Goal: Find contact information: Find contact information

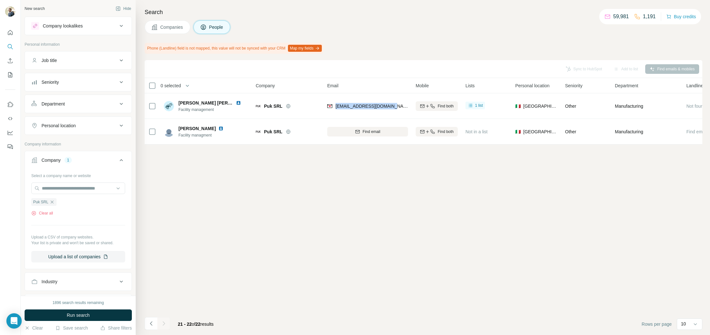
click at [53, 202] on icon "button" at bounding box center [52, 201] width 5 height 5
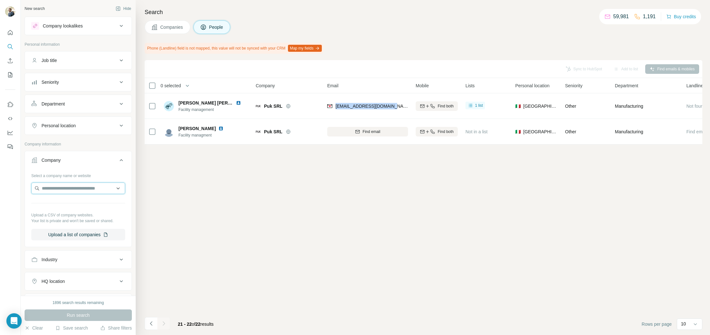
click at [76, 188] on input "text" at bounding box center [78, 187] width 94 height 11
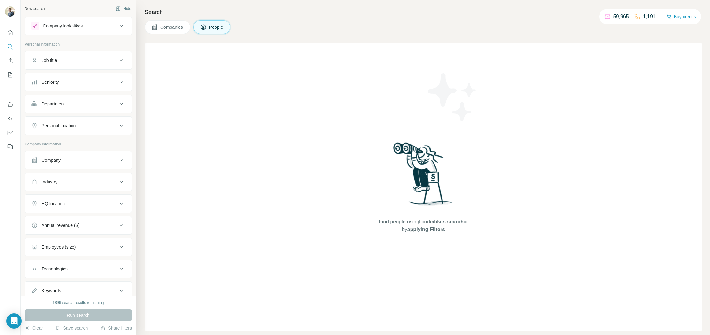
click at [85, 157] on button "Company" at bounding box center [78, 159] width 107 height 15
click at [93, 189] on input "text" at bounding box center [78, 187] width 94 height 11
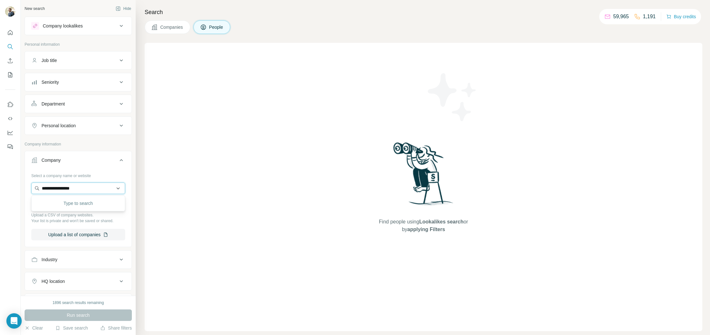
type input "**********"
click at [65, 205] on p "La Mode en Images" at bounding box center [70, 202] width 40 height 6
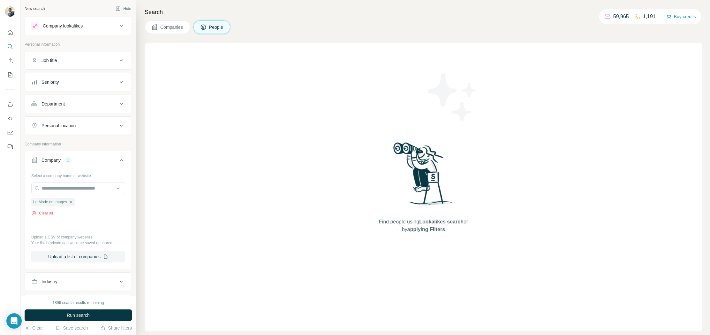
click at [182, 27] on span "Companies" at bounding box center [171, 27] width 23 height 6
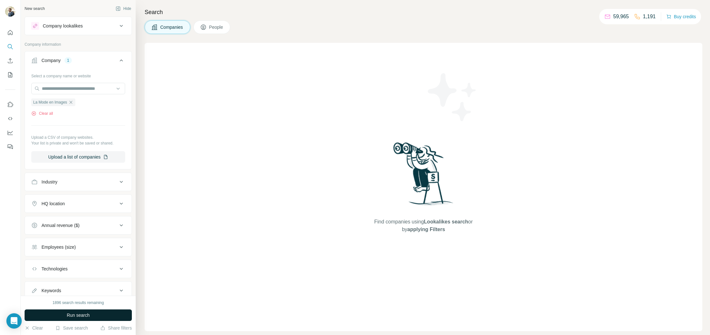
click at [90, 320] on button "Run search" at bounding box center [78, 314] width 107 height 11
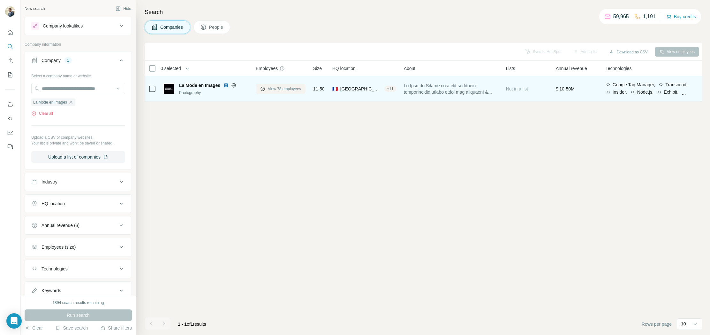
click at [288, 89] on span "View 78 employees" at bounding box center [284, 89] width 33 height 6
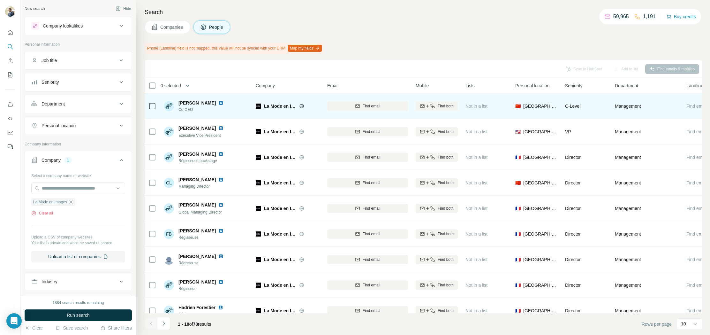
click at [218, 103] on img at bounding box center [220, 102] width 5 height 5
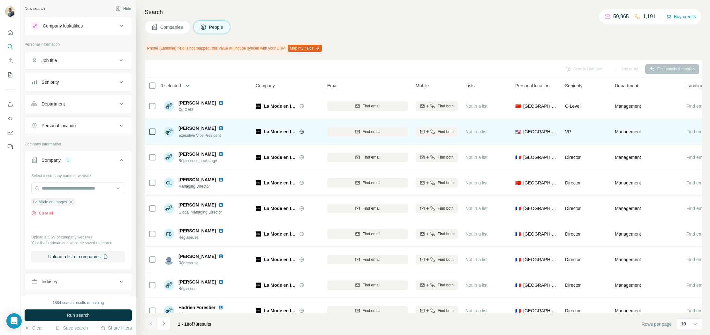
click at [218, 126] on img at bounding box center [220, 128] width 5 height 5
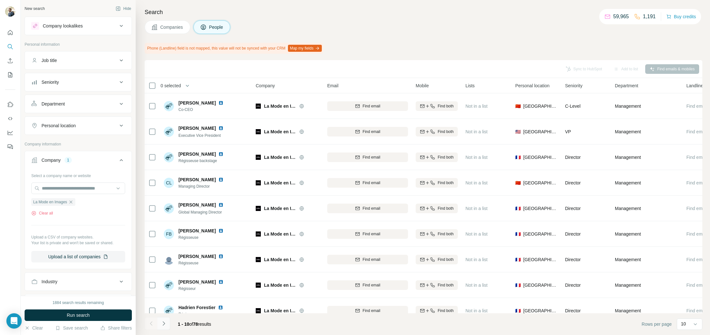
click at [164, 321] on icon "Navigate to next page" at bounding box center [164, 323] width 6 height 6
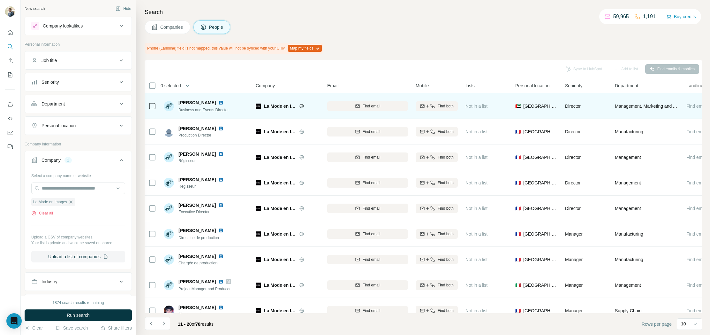
click at [219, 101] on img at bounding box center [220, 102] width 5 height 5
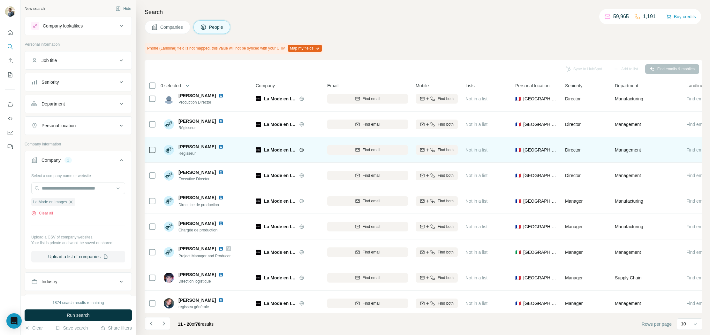
scroll to position [36, 0]
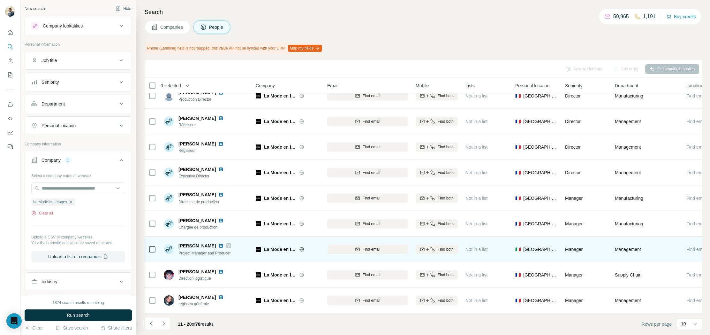
click at [218, 245] on img at bounding box center [220, 245] width 5 height 5
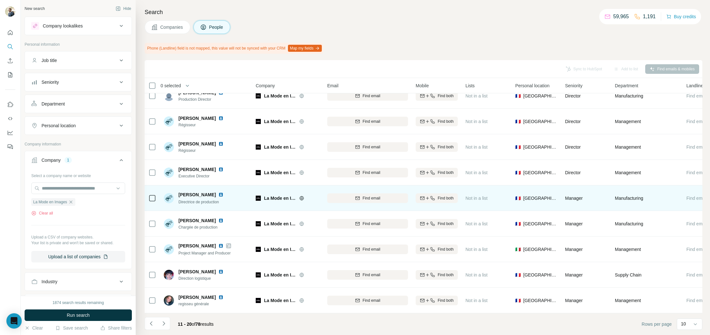
click at [218, 195] on img at bounding box center [220, 194] width 5 height 5
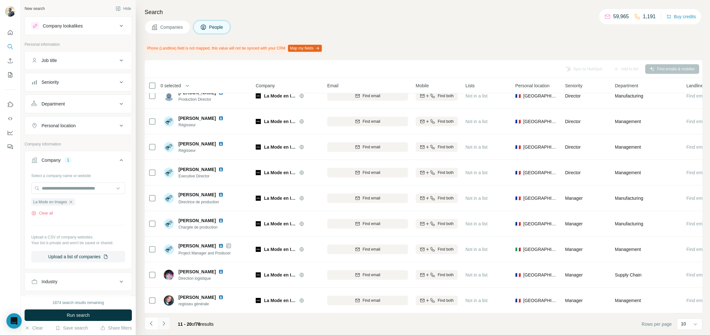
click at [161, 321] on icon "Navigate to next page" at bounding box center [164, 323] width 6 height 6
click at [171, 325] on div "21 - 30 of 78 results" at bounding box center [182, 324] width 74 height 14
click at [165, 323] on icon "Navigate to next page" at bounding box center [164, 323] width 6 height 6
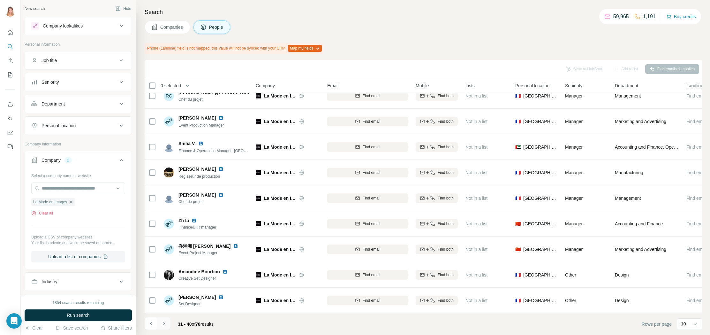
click at [167, 325] on button "Navigate to next page" at bounding box center [163, 323] width 13 height 13
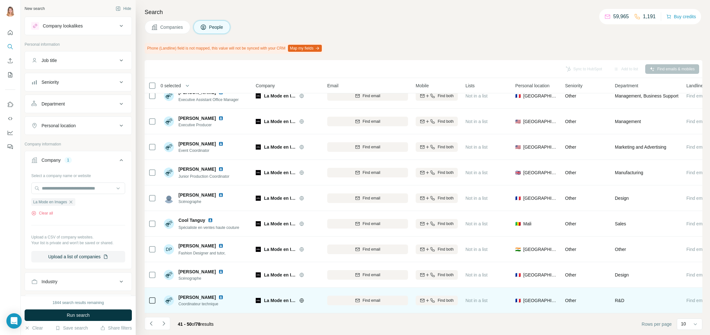
click at [218, 298] on img at bounding box center [220, 297] width 5 height 5
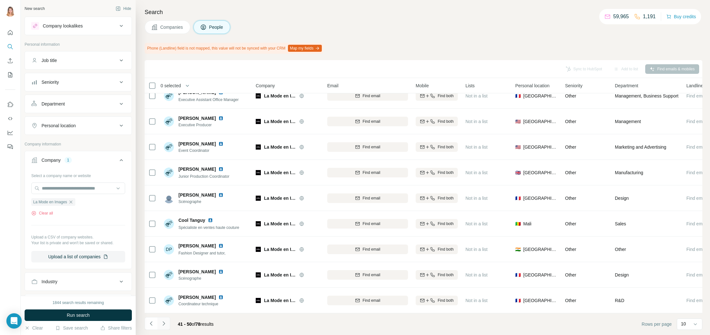
click at [163, 325] on icon "Navigate to next page" at bounding box center [164, 323] width 6 height 6
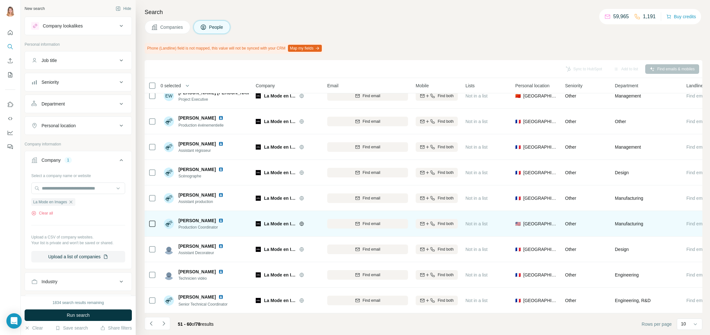
click at [223, 220] on img at bounding box center [220, 220] width 5 height 5
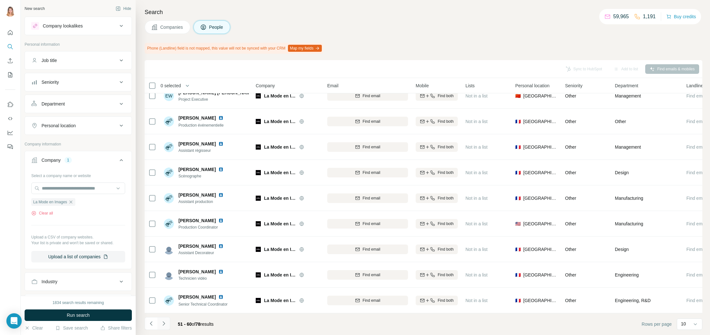
click at [165, 323] on icon "Navigate to next page" at bounding box center [164, 323] width 6 height 6
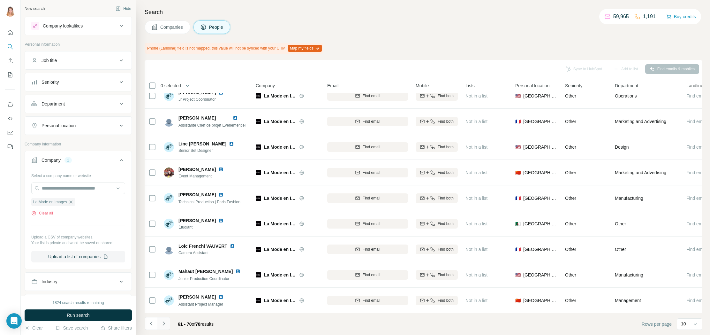
click at [165, 323] on icon "Navigate to next page" at bounding box center [164, 323] width 2 height 4
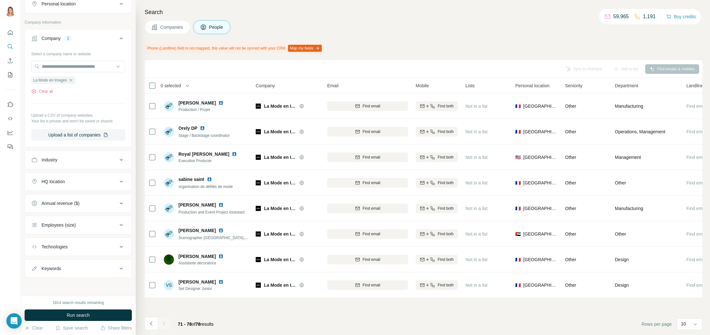
scroll to position [0, 0]
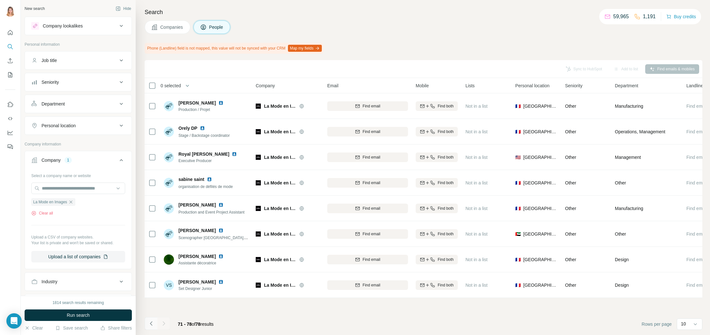
click at [152, 321] on icon "Navigate to previous page" at bounding box center [151, 323] width 6 height 6
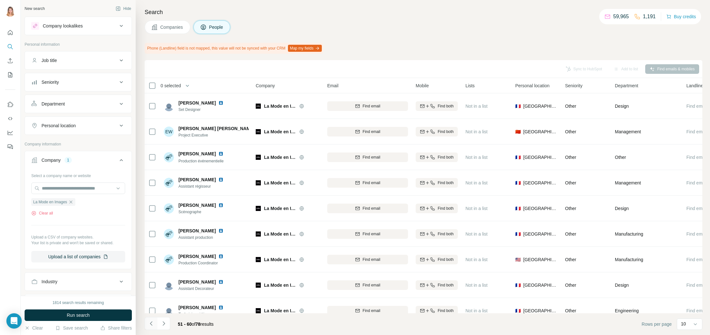
click at [152, 321] on icon "Navigate to previous page" at bounding box center [151, 323] width 6 height 6
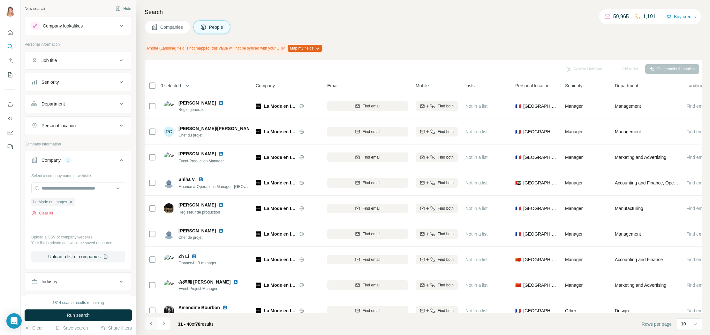
click at [152, 321] on icon "Navigate to previous page" at bounding box center [151, 323] width 6 height 6
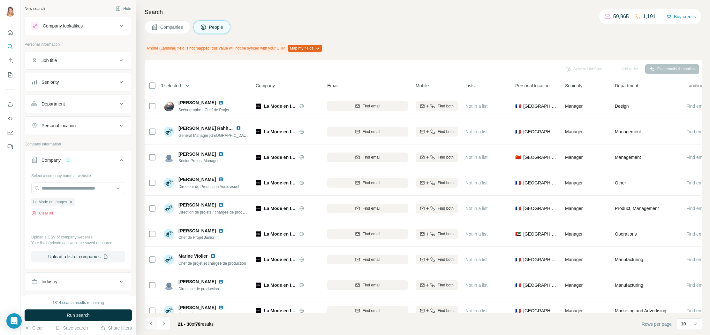
click at [152, 321] on icon "Navigate to previous page" at bounding box center [151, 323] width 6 height 6
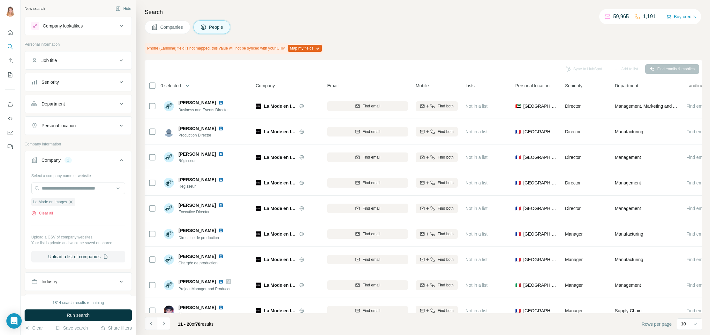
click at [152, 321] on icon "Navigate to previous page" at bounding box center [151, 323] width 6 height 6
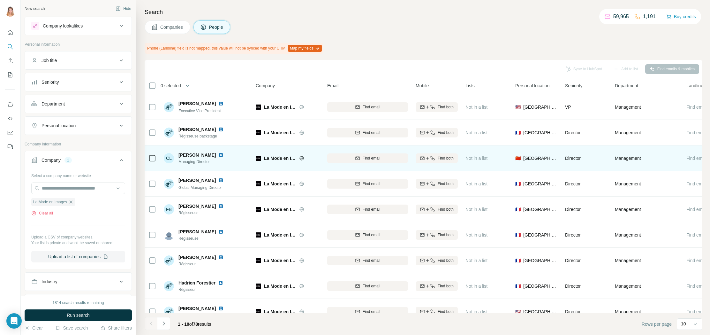
scroll to position [36, 0]
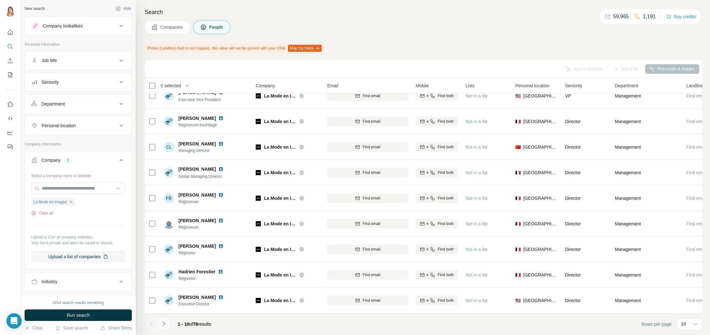
click at [167, 320] on button "Navigate to next page" at bounding box center [163, 323] width 13 height 13
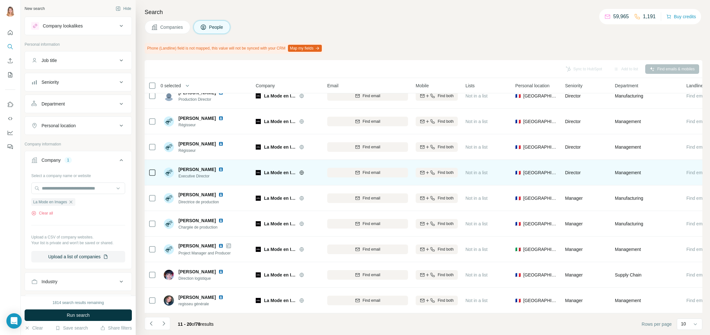
scroll to position [0, 0]
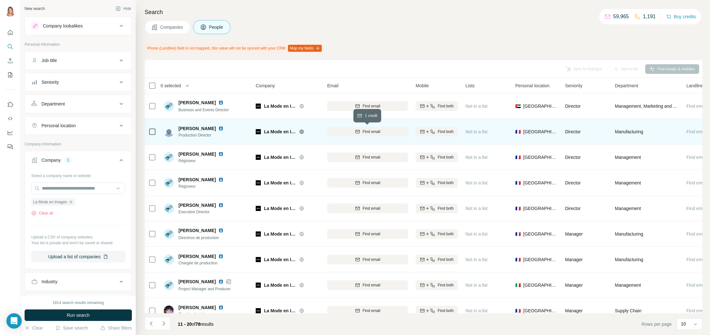
click at [386, 132] on div "Find email" at bounding box center [367, 132] width 81 height 6
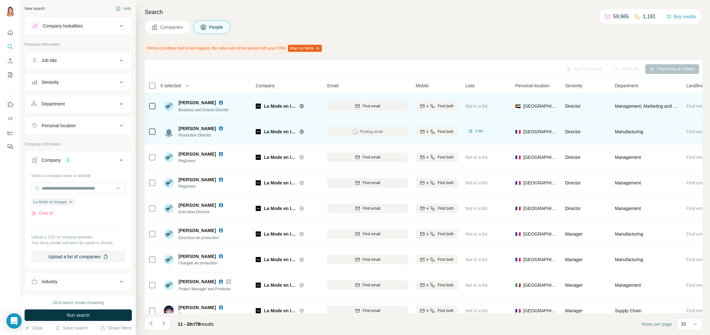
click at [218, 102] on img at bounding box center [220, 102] width 5 height 5
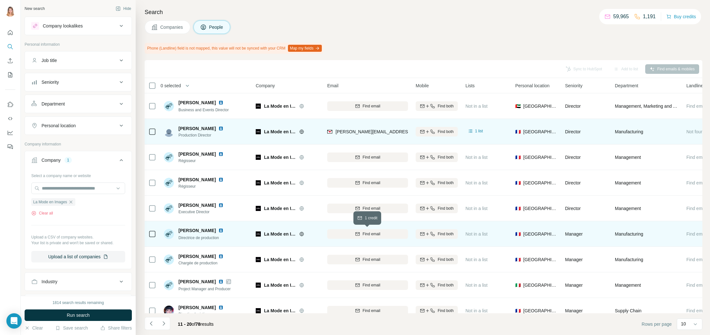
click at [351, 232] on div "Find email" at bounding box center [367, 234] width 81 height 6
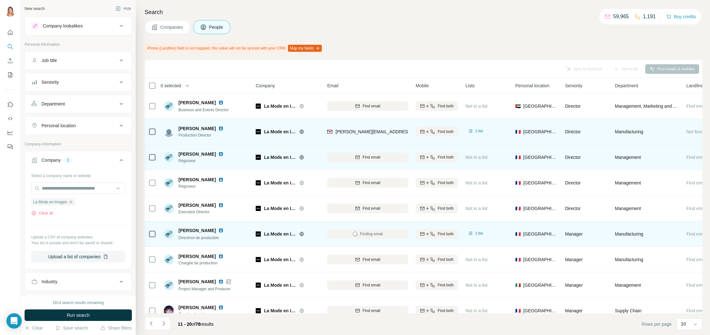
click at [218, 155] on img at bounding box center [220, 153] width 5 height 5
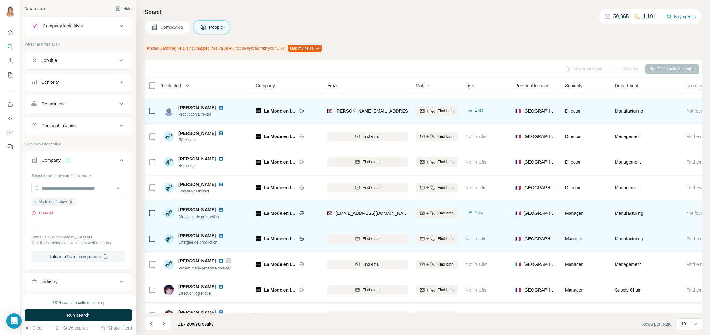
scroll to position [20, 0]
click at [218, 234] on img at bounding box center [220, 235] width 5 height 5
click at [363, 236] on span "Find email" at bounding box center [372, 239] width 18 height 6
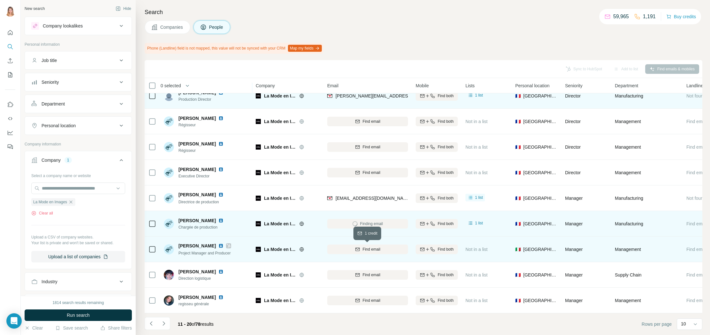
click at [382, 251] on div "Find email" at bounding box center [367, 249] width 81 height 6
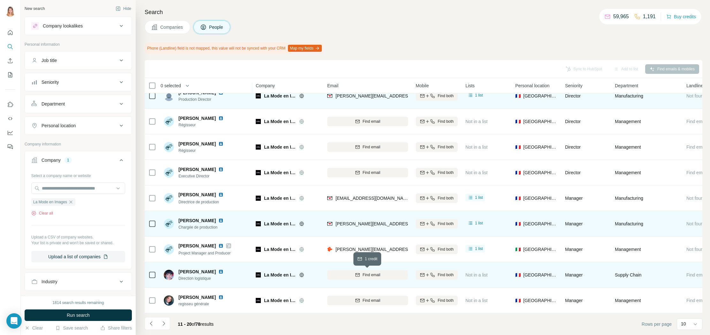
click at [359, 275] on icon "button" at bounding box center [358, 274] width 4 height 3
click at [218, 271] on img at bounding box center [220, 271] width 5 height 5
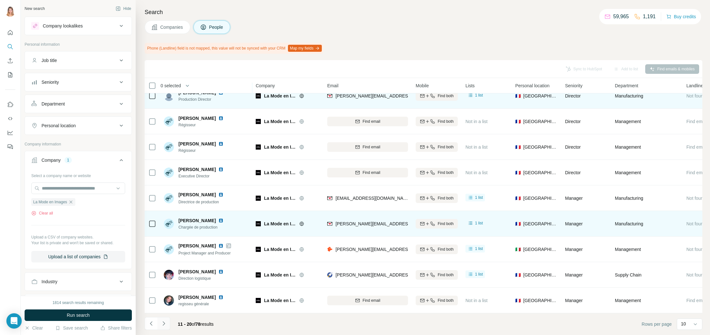
click at [165, 324] on icon "Navigate to next page" at bounding box center [164, 323] width 6 height 6
